Goal: Task Accomplishment & Management: Manage account settings

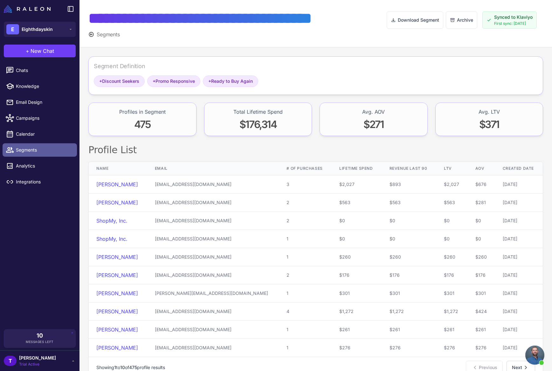
drag, startPoint x: 28, startPoint y: 151, endPoint x: 32, endPoint y: 151, distance: 3.5
click at [28, 151] on span "Segments" at bounding box center [44, 149] width 56 height 7
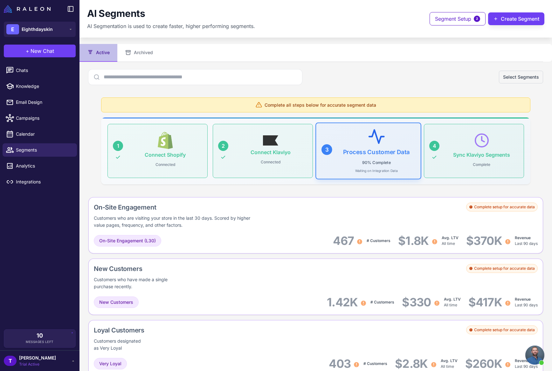
click at [314, 108] on div "Complete all steps below for accurate segment data" at bounding box center [315, 104] width 429 height 15
click at [383, 142] on div "Process Customer Data 90% Complete Waiting on Integration Data" at bounding box center [376, 150] width 74 height 43
click at [476, 207] on div "Complete setup for accurate data" at bounding box center [502, 206] width 72 height 9
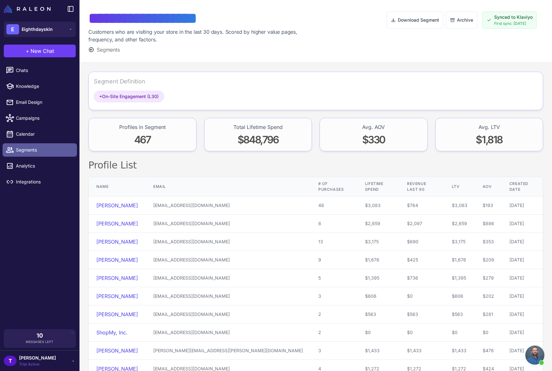
click at [47, 148] on span "Segments" at bounding box center [44, 149] width 56 height 7
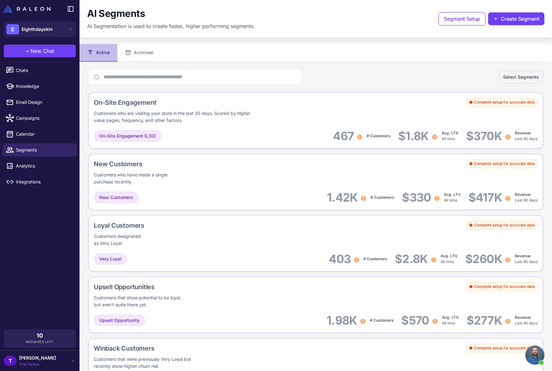
click at [24, 359] on span "[PERSON_NAME]" at bounding box center [37, 357] width 37 height 7
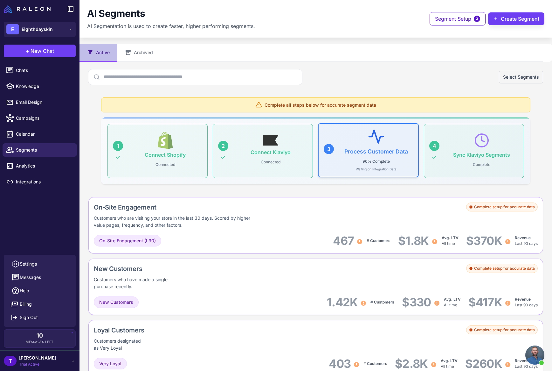
click at [373, 167] on p "Waiting on Integration Data" at bounding box center [376, 169] width 41 height 5
click at [380, 147] on div "Process Customer Data 90% Complete Waiting on Integration Data" at bounding box center [376, 150] width 74 height 43
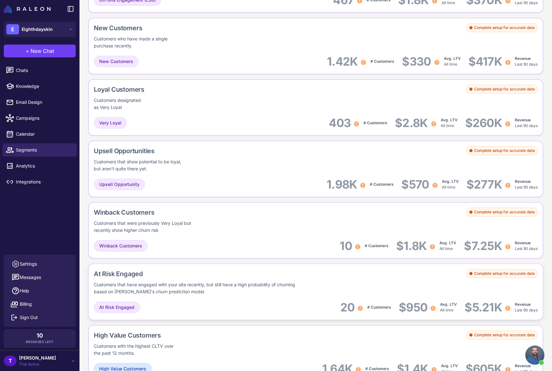
scroll to position [350, 0]
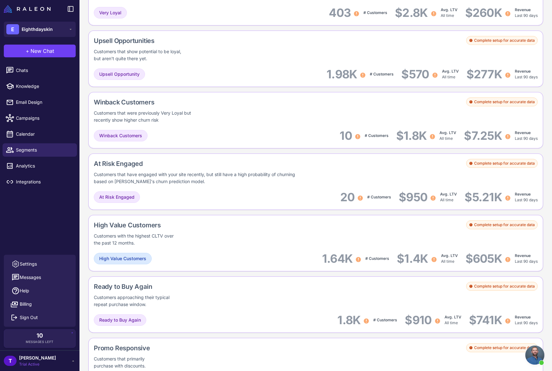
click at [33, 364] on span "Trial Active" at bounding box center [37, 364] width 37 height 6
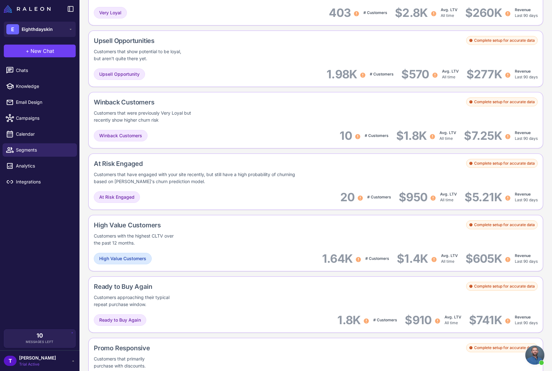
click at [27, 363] on span "Trial Active" at bounding box center [37, 364] width 37 height 6
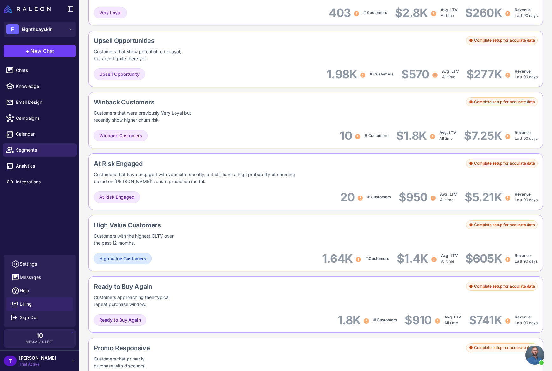
click at [38, 297] on link "Billing" at bounding box center [39, 303] width 67 height 13
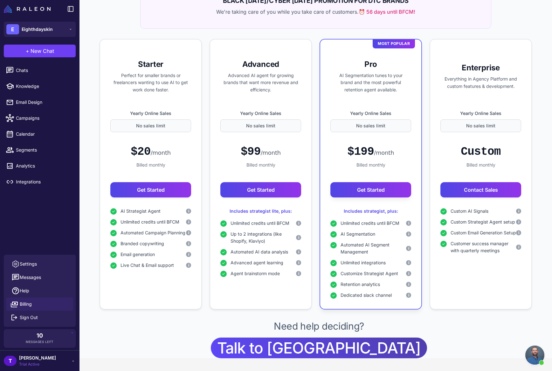
scroll to position [100, 0]
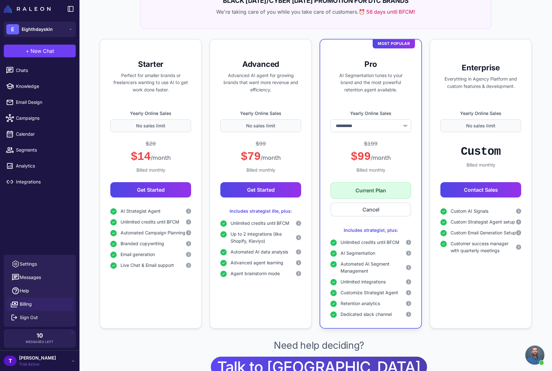
select select "*******"
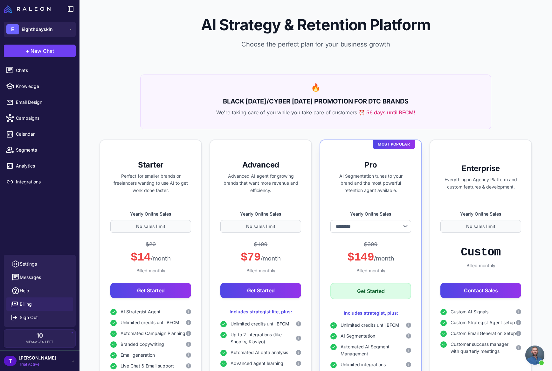
scroll to position [102, 0]
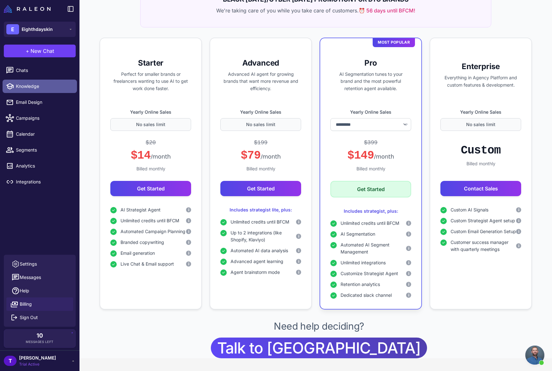
click at [43, 89] on span "Knowledge" at bounding box center [44, 86] width 56 height 7
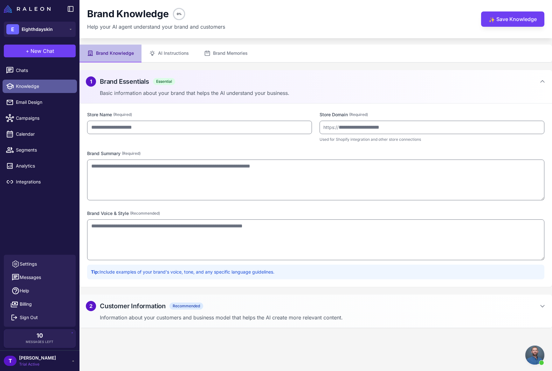
type input "**********"
type textarea "**********"
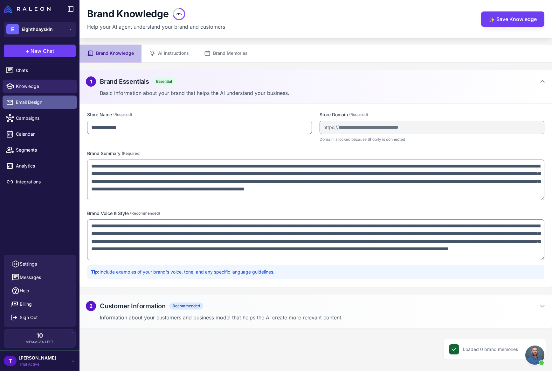
click at [41, 105] on span "Email Design" at bounding box center [44, 102] width 56 height 7
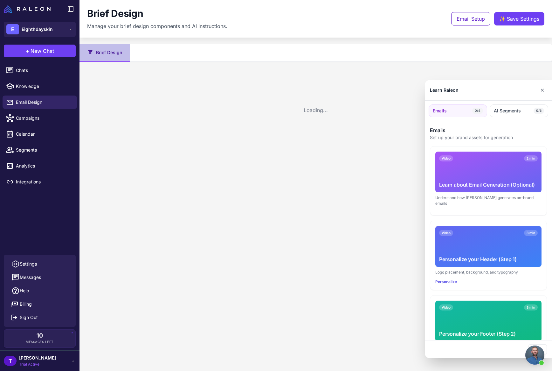
click at [42, 131] on div "E Eighthdayskin + New Chat Raleon Agents Send an email Plan multiple emails Bra…" at bounding box center [276, 185] width 552 height 371
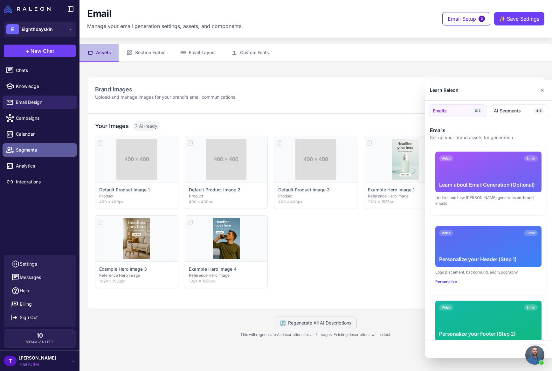
click at [38, 146] on div at bounding box center [276, 185] width 552 height 371
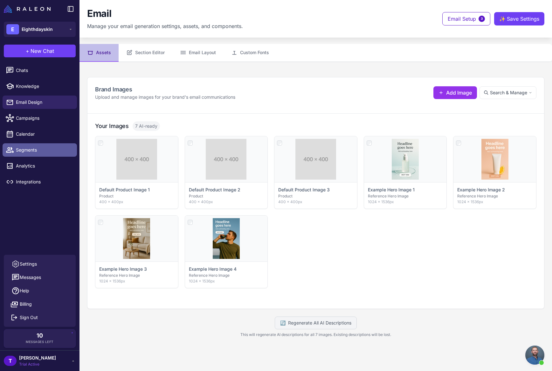
click at [36, 150] on span "Segments" at bounding box center [44, 149] width 56 height 7
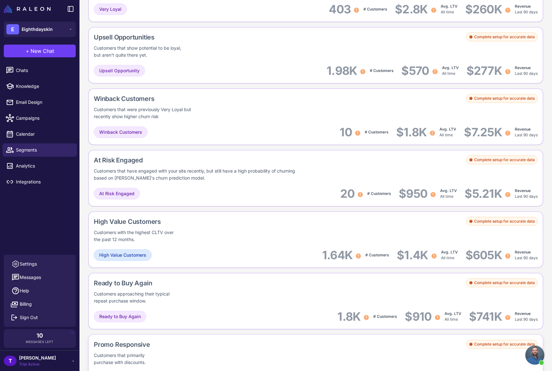
scroll to position [440, 0]
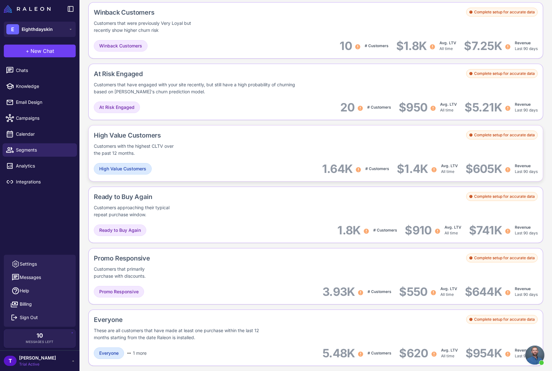
click at [501, 137] on div "Complete setup for accurate data" at bounding box center [502, 134] width 72 height 9
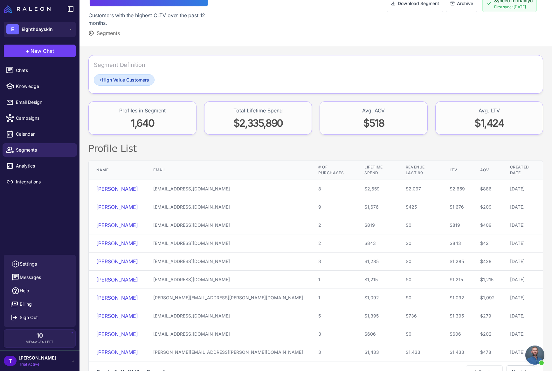
scroll to position [31, 0]
